Goal: Task Accomplishment & Management: Complete application form

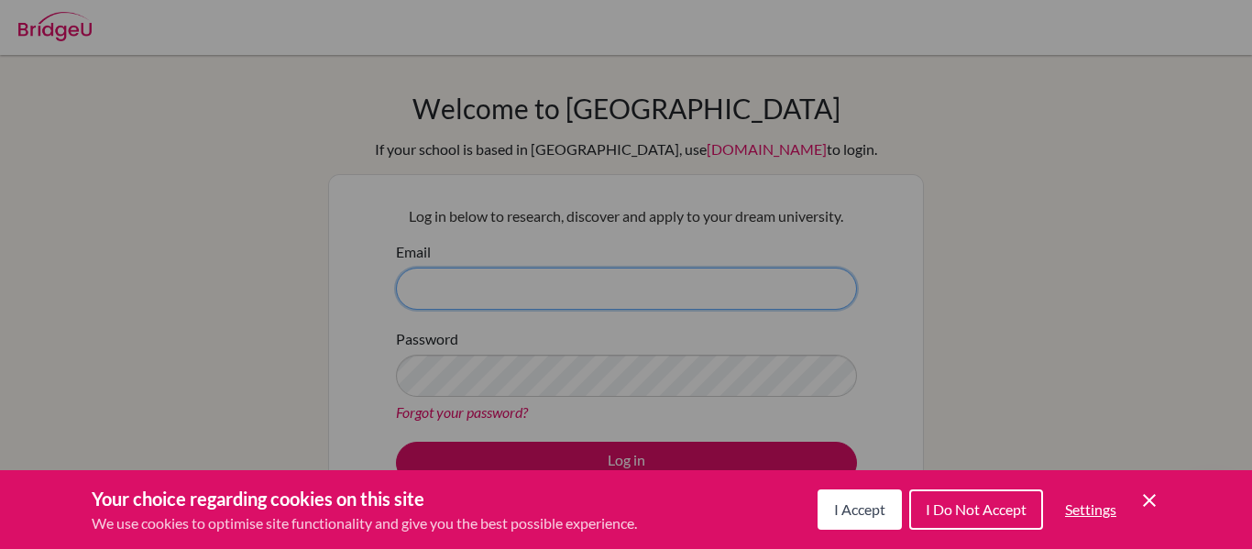
type input "[EMAIL_ADDRESS][DOMAIN_NAME]"
click at [820, 508] on button "I Accept" at bounding box center [860, 510] width 84 height 40
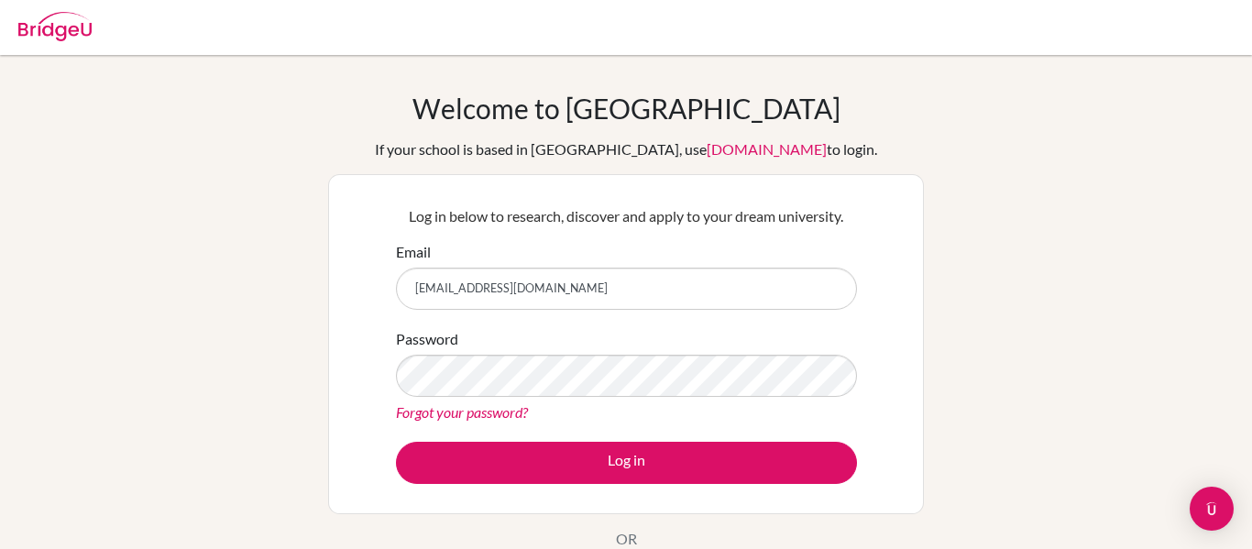
click at [737, 497] on div "Log in below to research, discover and apply to your dream university. Email jo…" at bounding box center [626, 344] width 596 height 340
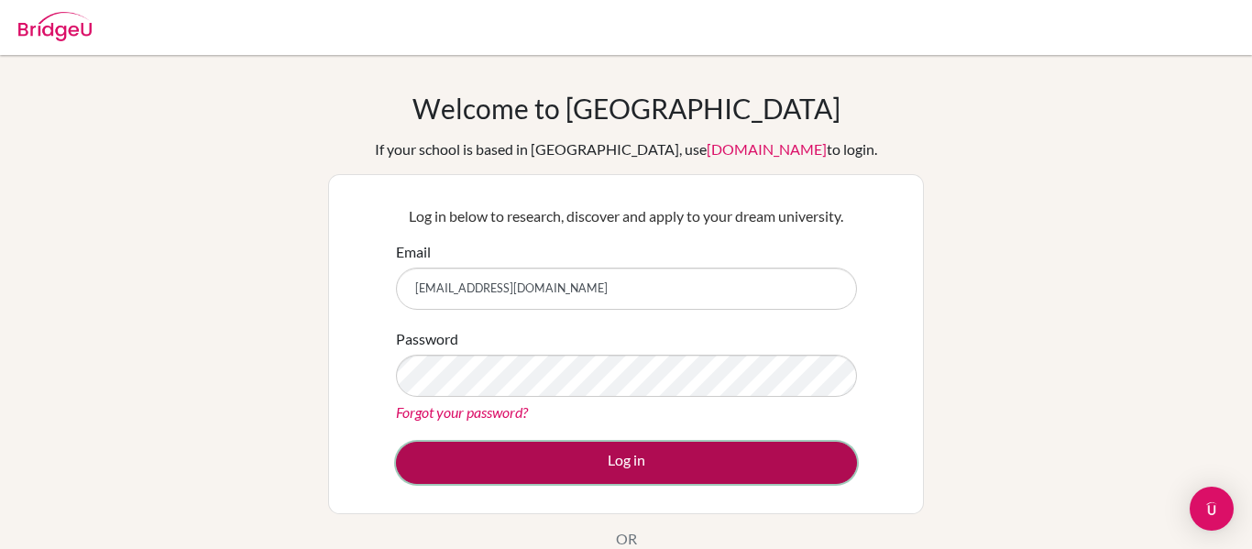
click at [734, 477] on button "Log in" at bounding box center [626, 463] width 461 height 42
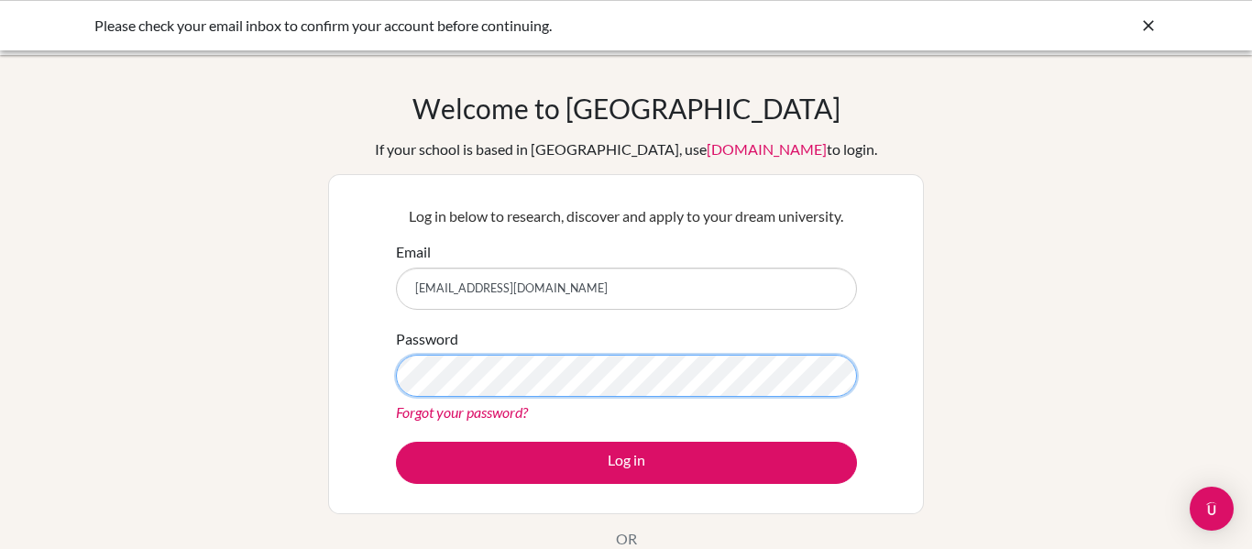
click at [396, 442] on button "Log in" at bounding box center [626, 463] width 461 height 42
